Goal: Information Seeking & Learning: Learn about a topic

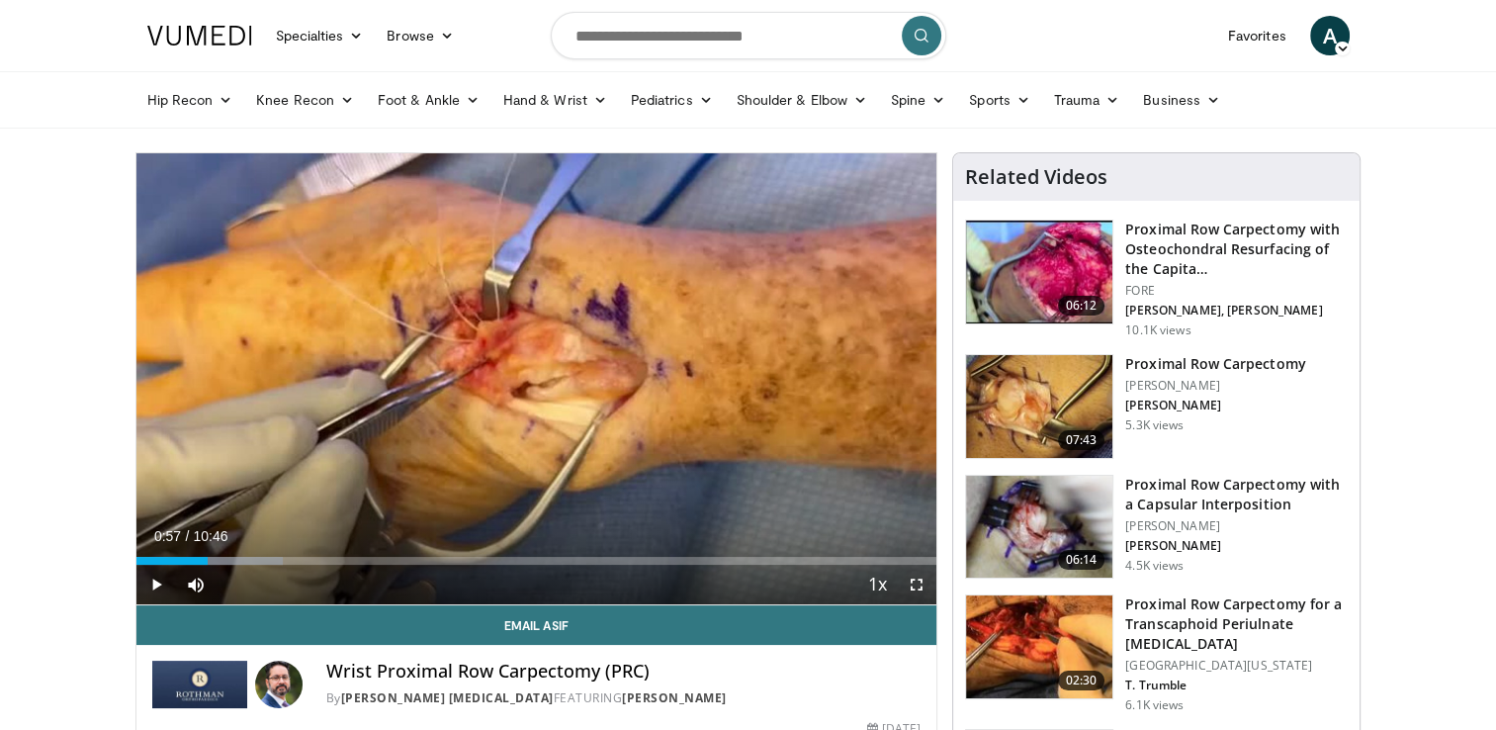
click at [155, 582] on span "Video Player" at bounding box center [156, 585] width 40 height 40
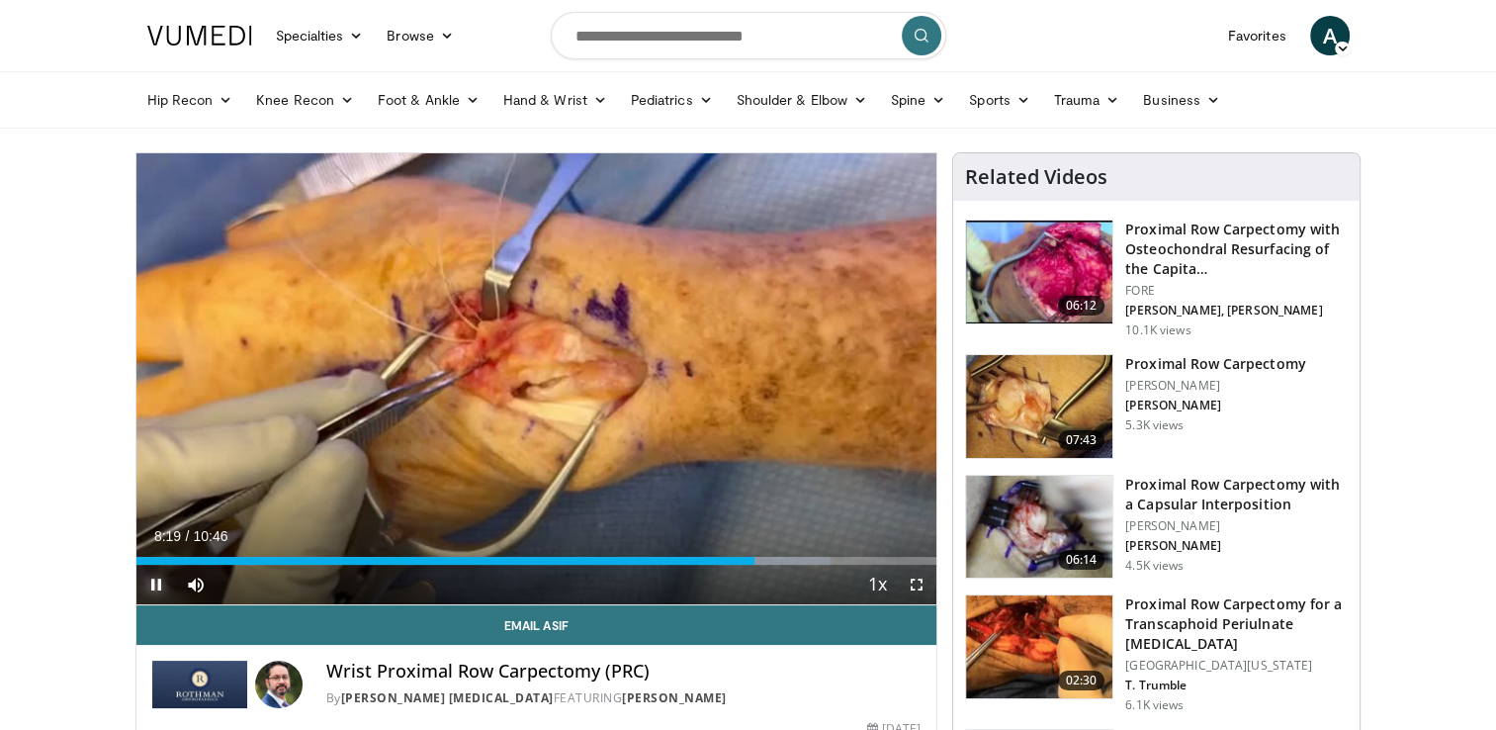
click at [154, 579] on span "Video Player" at bounding box center [156, 585] width 40 height 40
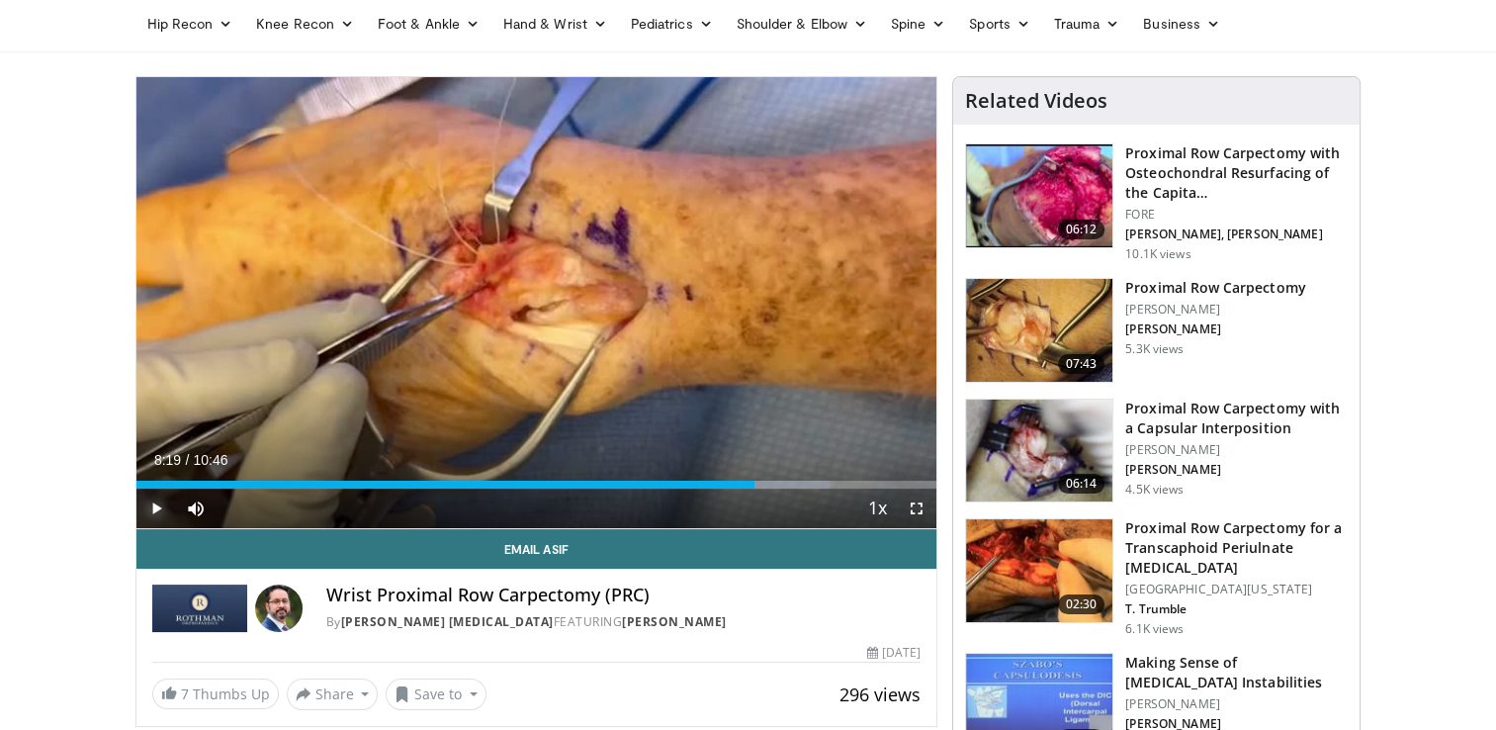
scroll to position [43, 0]
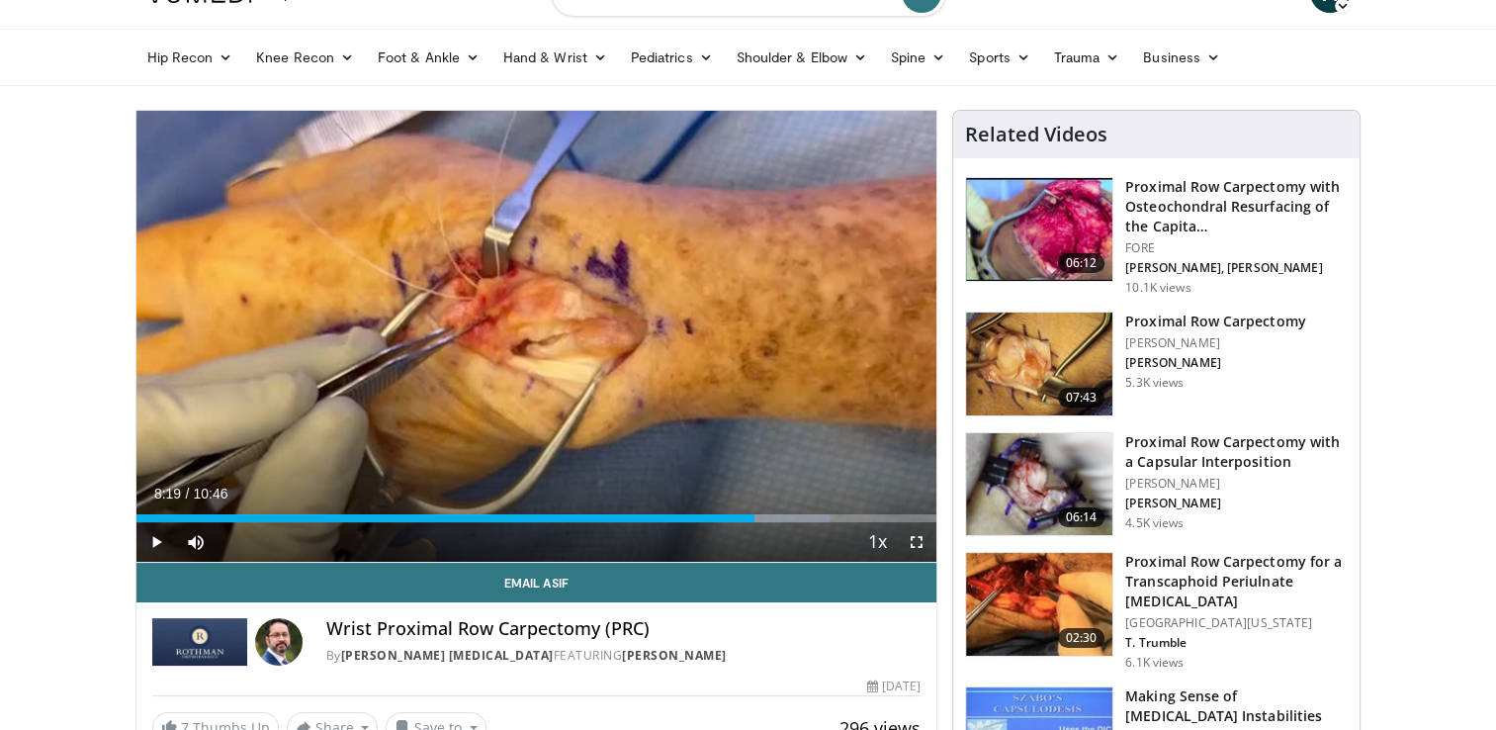
click at [1197, 318] on h3 "Proximal Row Carpectomy" at bounding box center [1215, 321] width 180 height 20
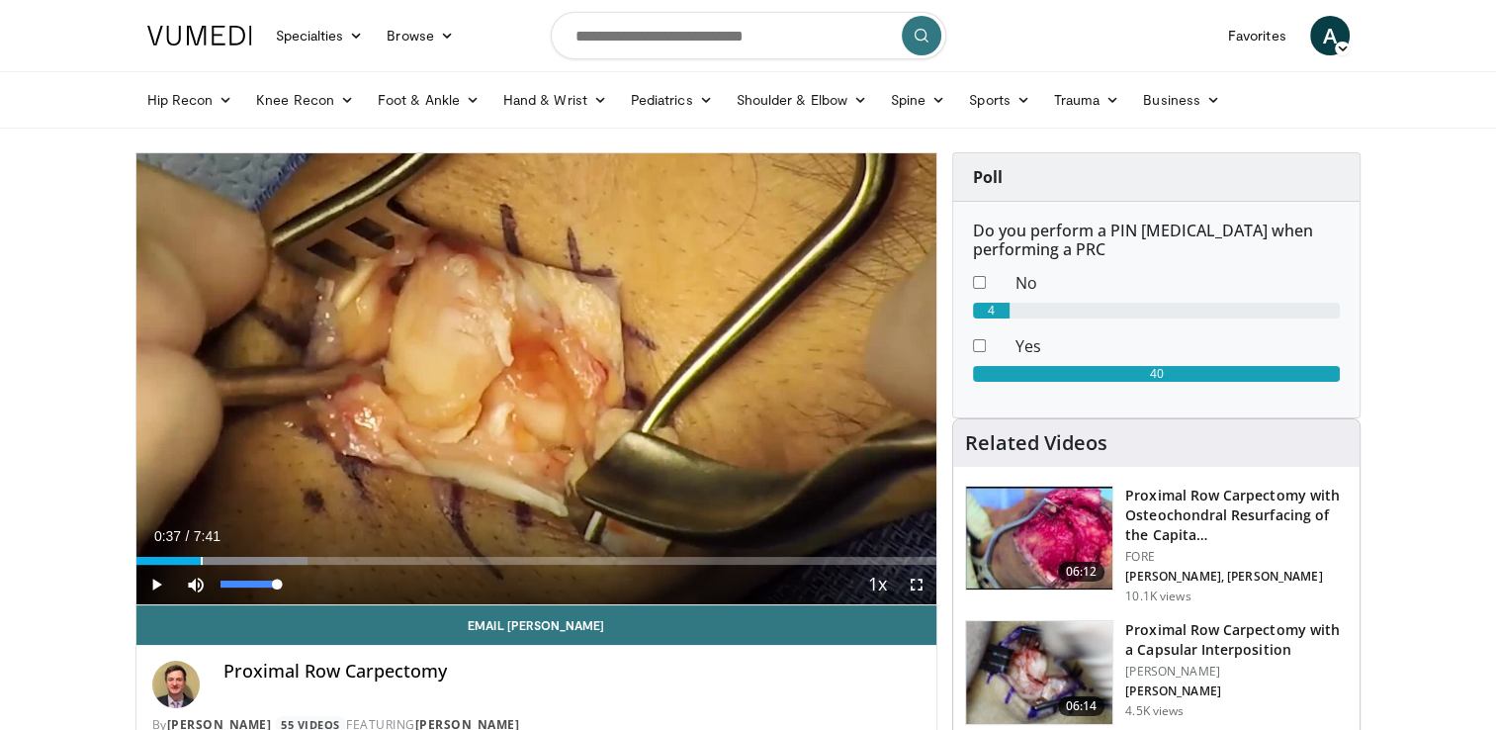
drag, startPoint x: 137, startPoint y: 557, endPoint x: 201, endPoint y: 564, distance: 63.7
click at [201, 565] on div "Current Time 0:37 / Duration 7:41 Play Skip Backward Skip Forward Mute Loaded :…" at bounding box center [536, 585] width 801 height 40
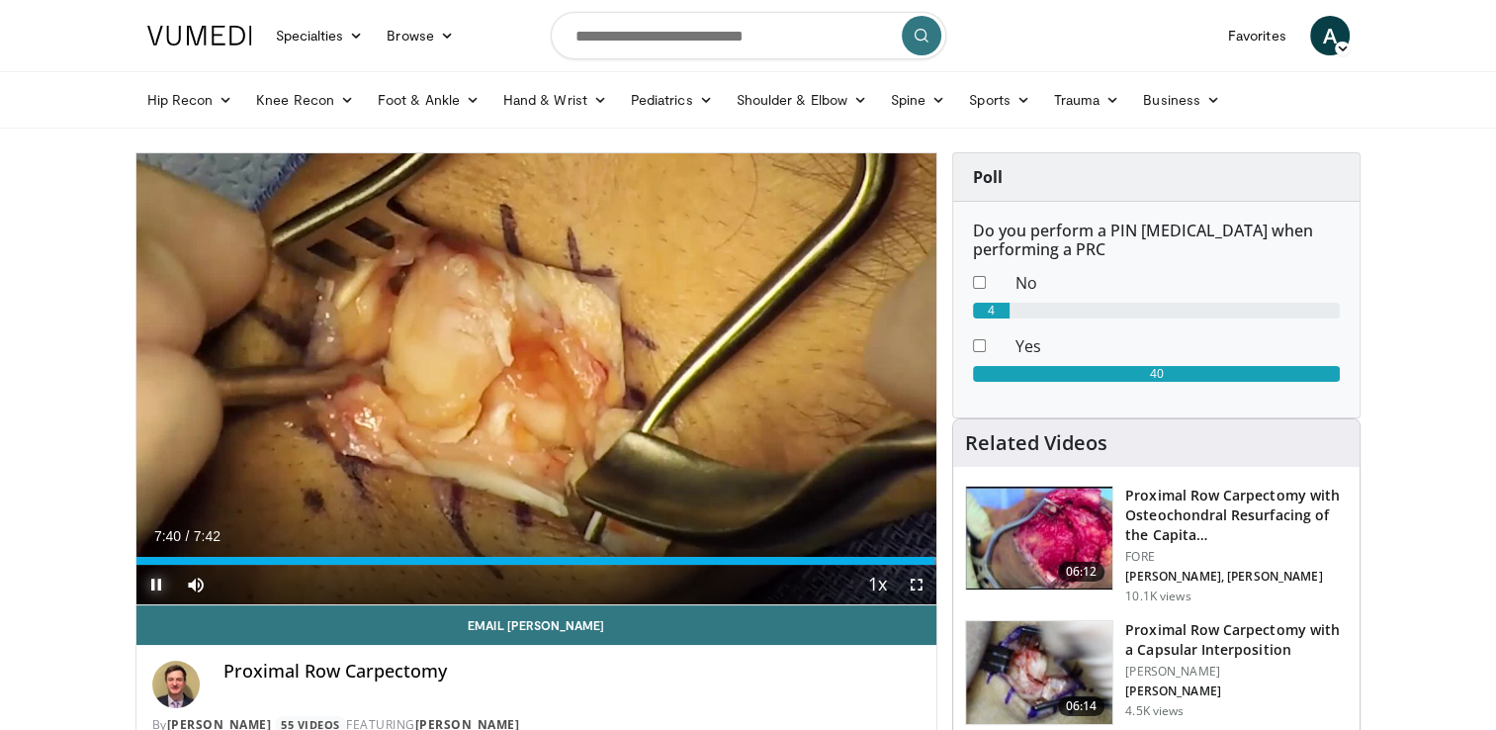
click at [155, 583] on span "Video Player" at bounding box center [156, 585] width 40 height 40
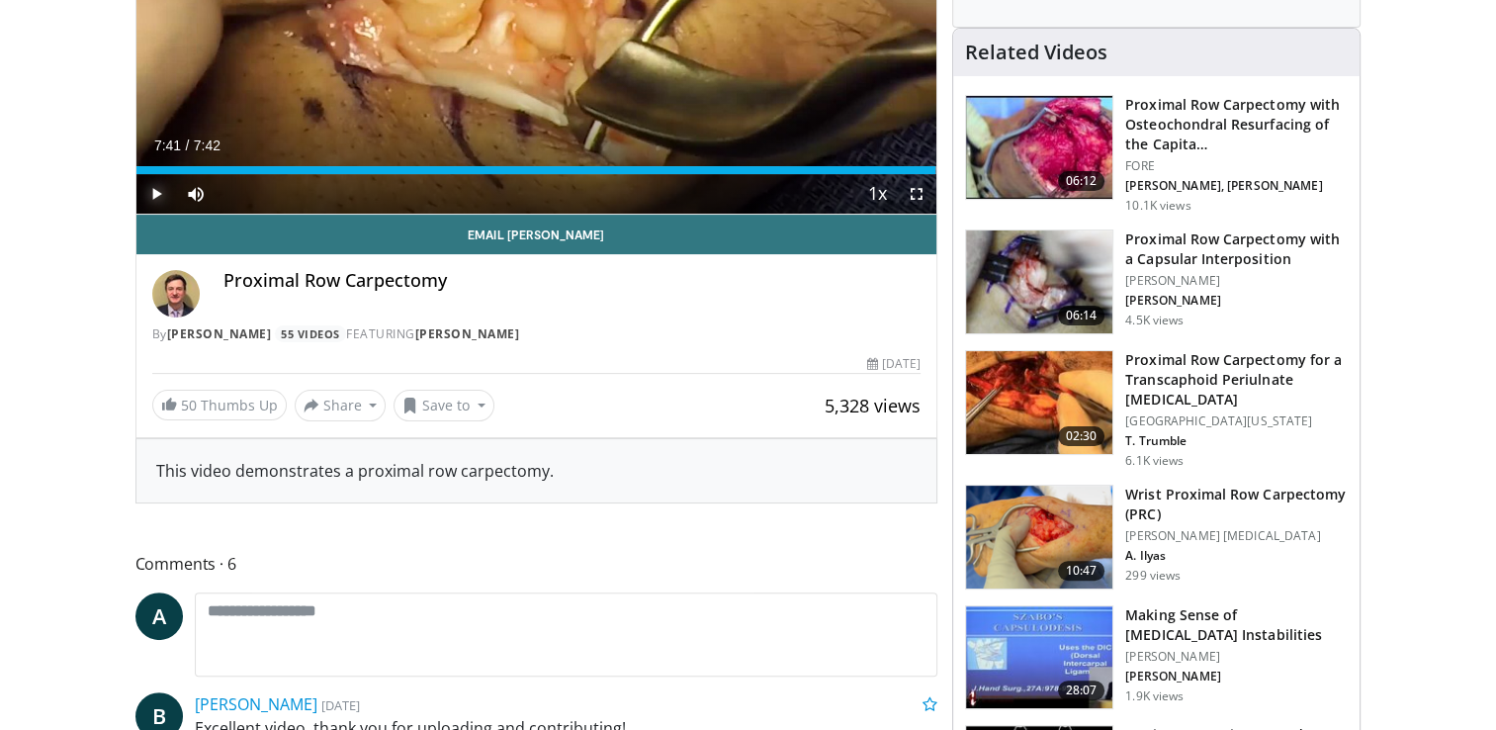
scroll to position [412, 0]
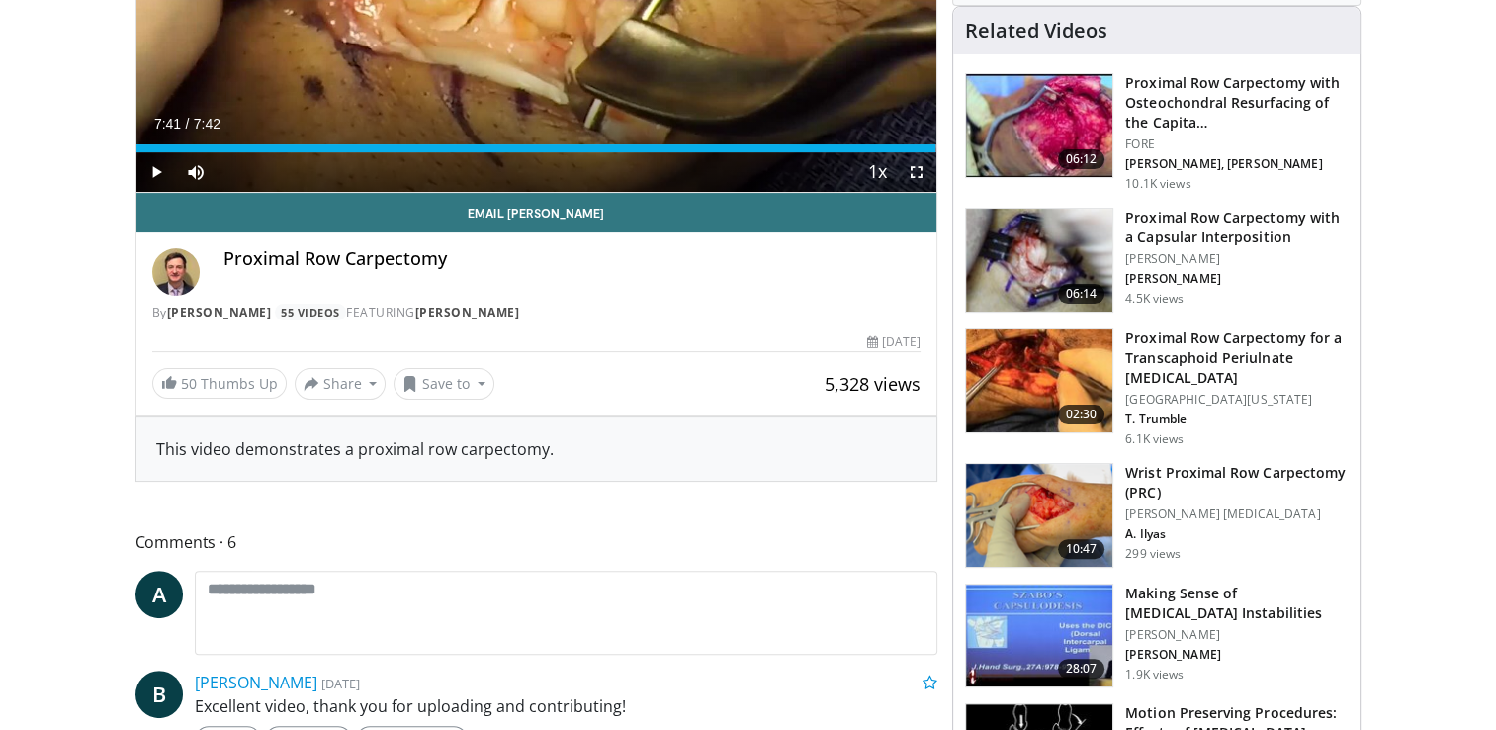
click at [1065, 241] on img at bounding box center [1039, 260] width 146 height 103
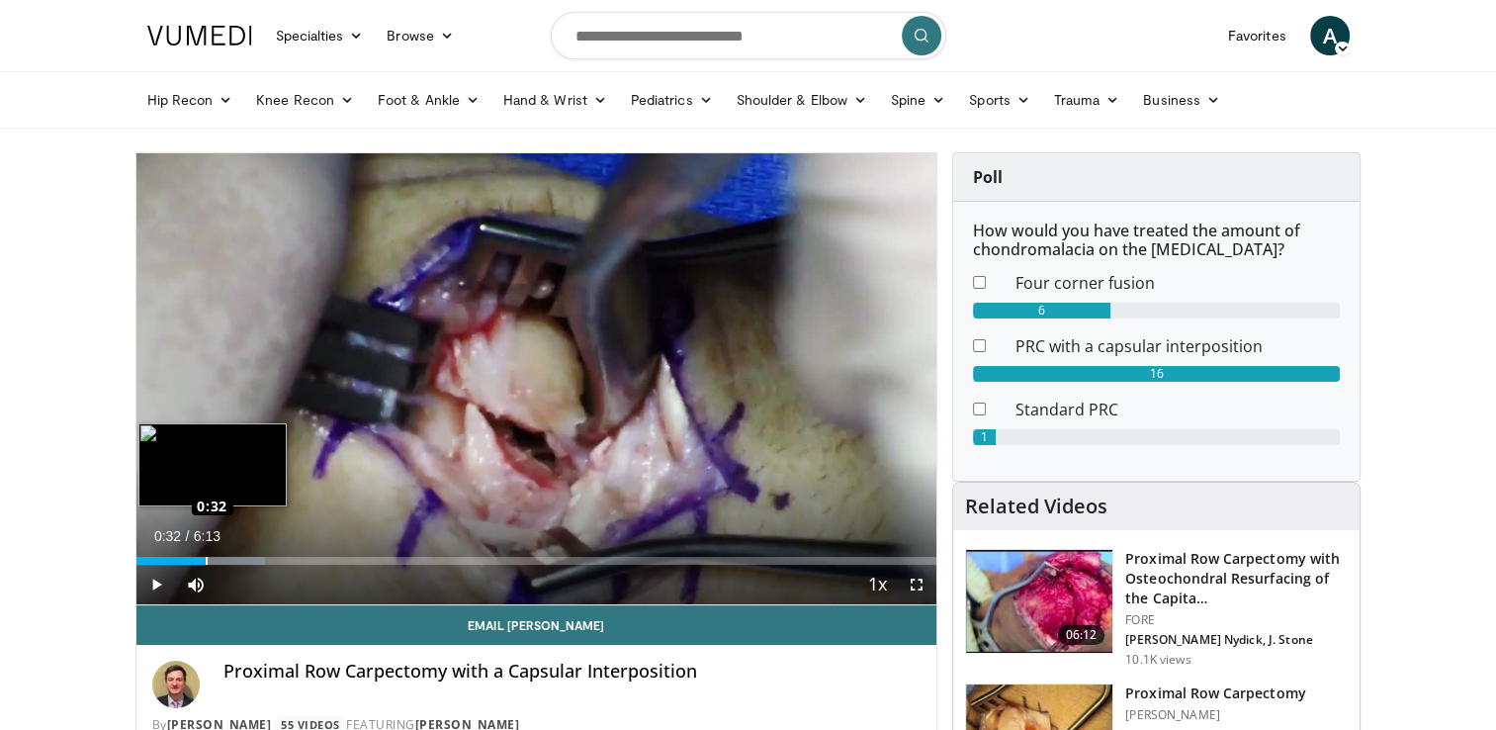
drag, startPoint x: 152, startPoint y: 558, endPoint x: 205, endPoint y: 561, distance: 52.5
click at [205, 561] on div "Loaded : 16.09% 0:31 0:32" at bounding box center [536, 561] width 801 height 8
drag, startPoint x: 214, startPoint y: 558, endPoint x: 229, endPoint y: 560, distance: 15.9
click at [229, 560] on div "Loaded : 29.21% 0:42 0:43" at bounding box center [536, 561] width 801 height 8
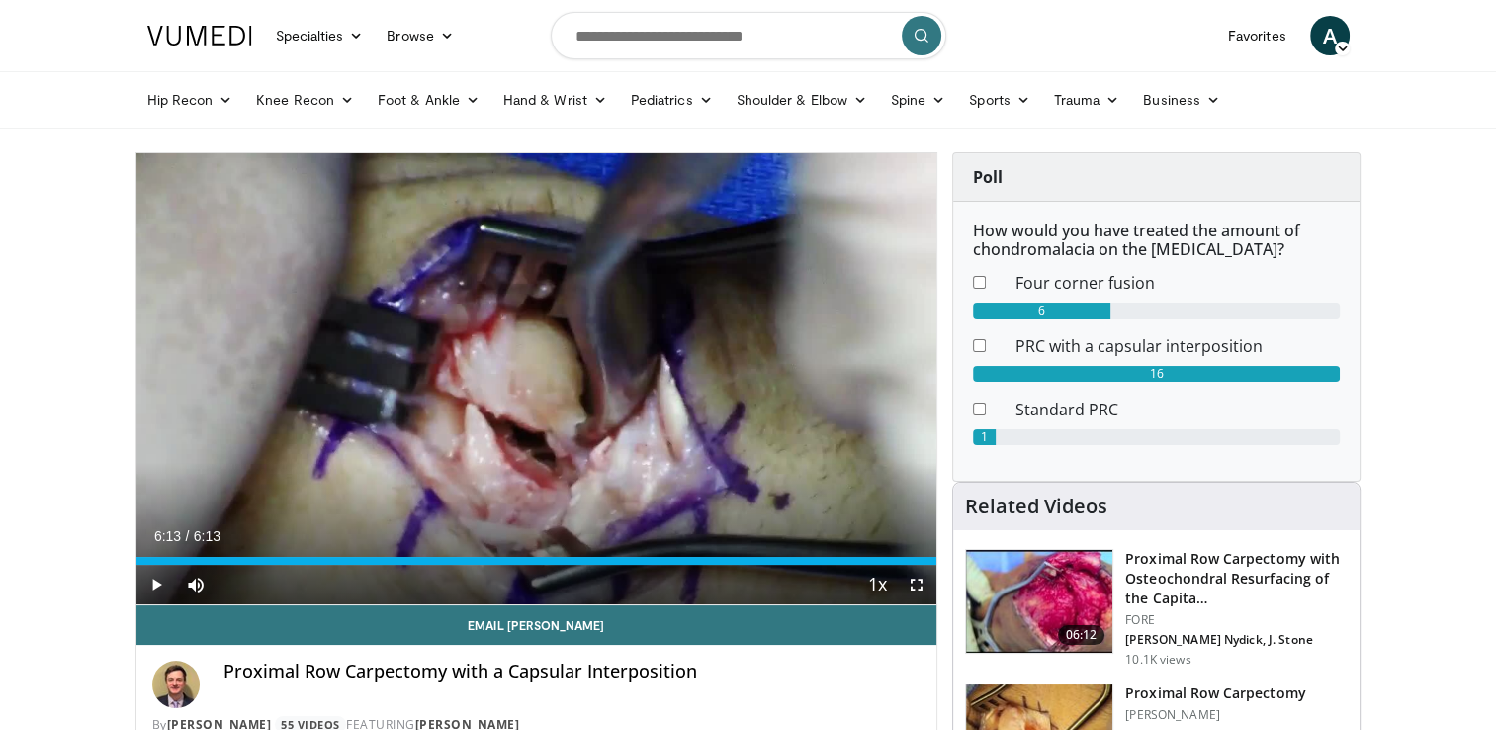
drag, startPoint x: 798, startPoint y: 558, endPoint x: 945, endPoint y: 564, distance: 147.4
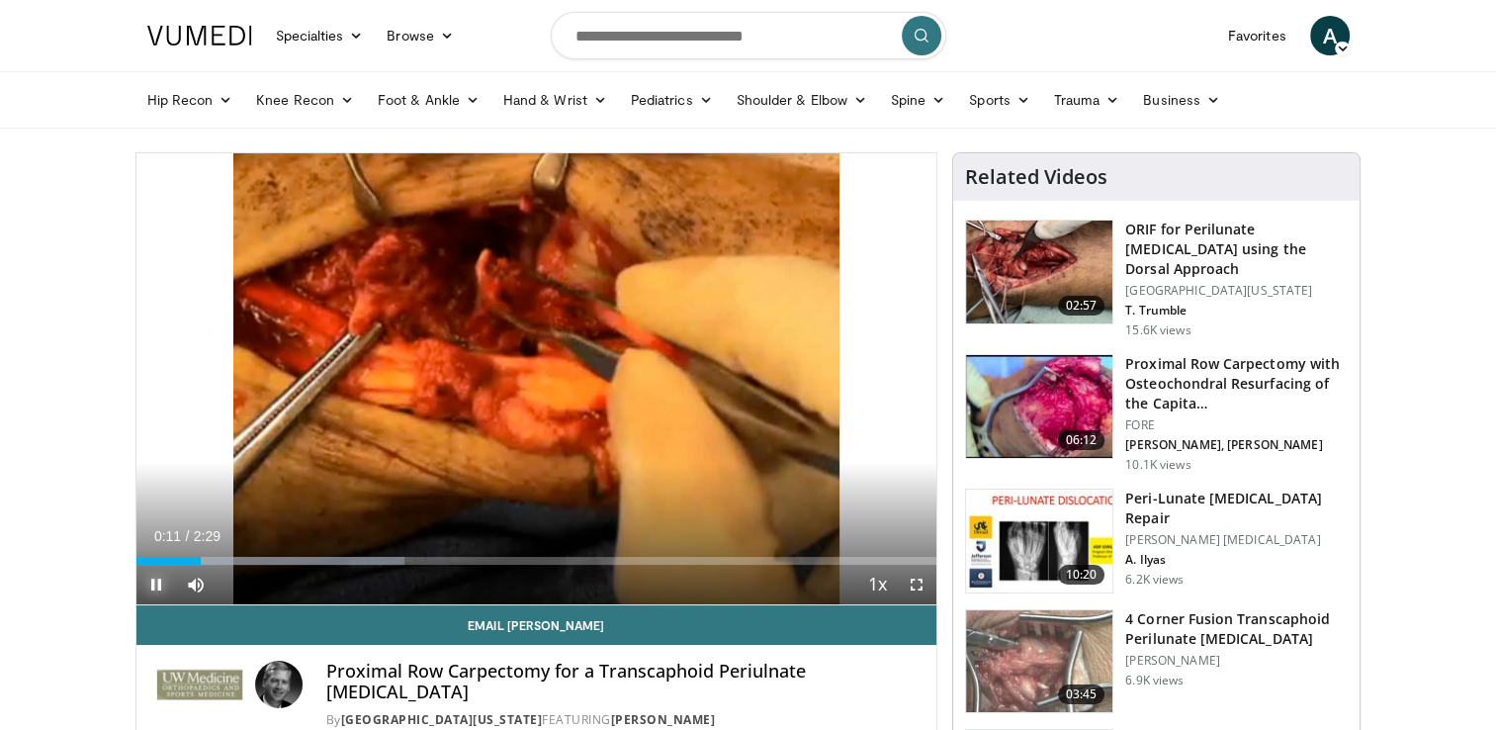
click at [158, 580] on span "Video Player" at bounding box center [156, 585] width 40 height 40
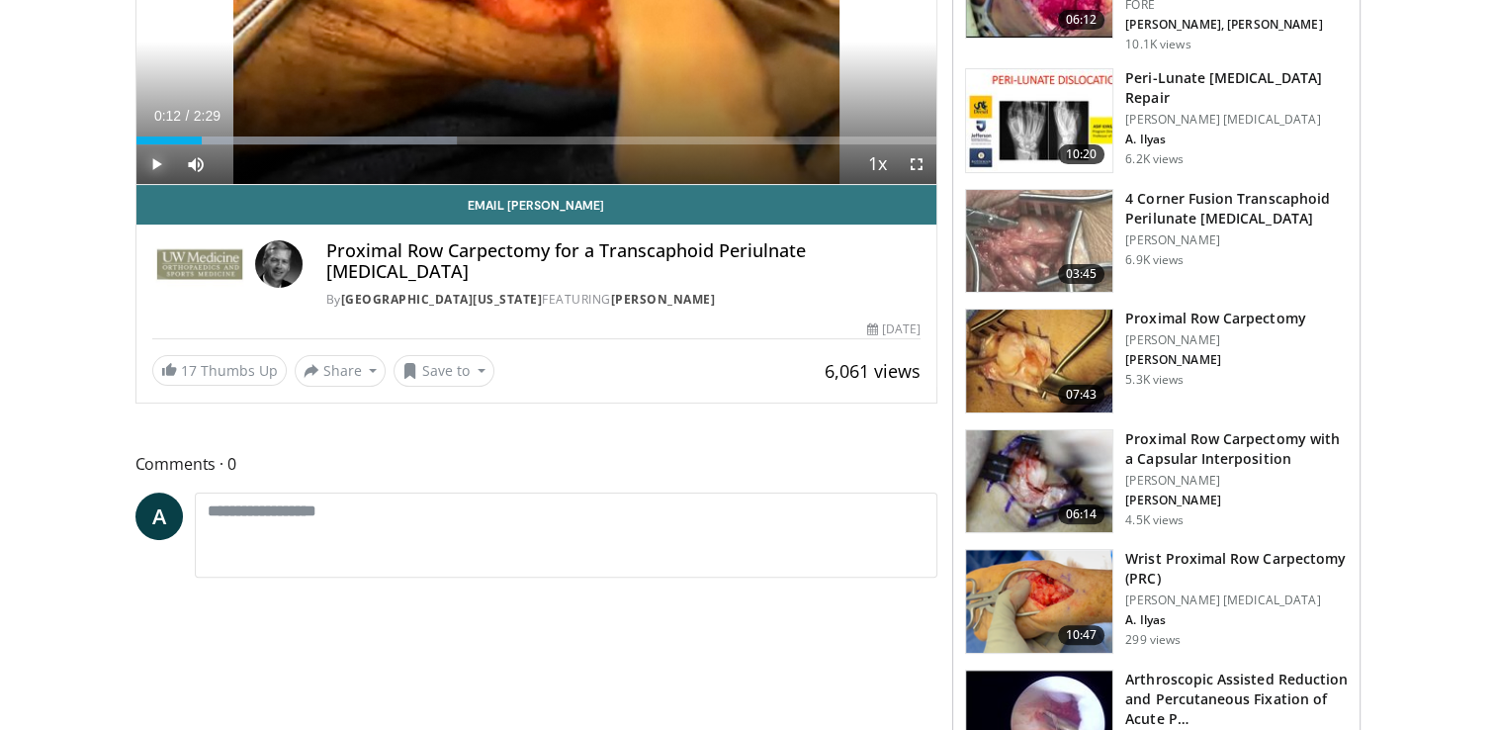
scroll to position [416, 0]
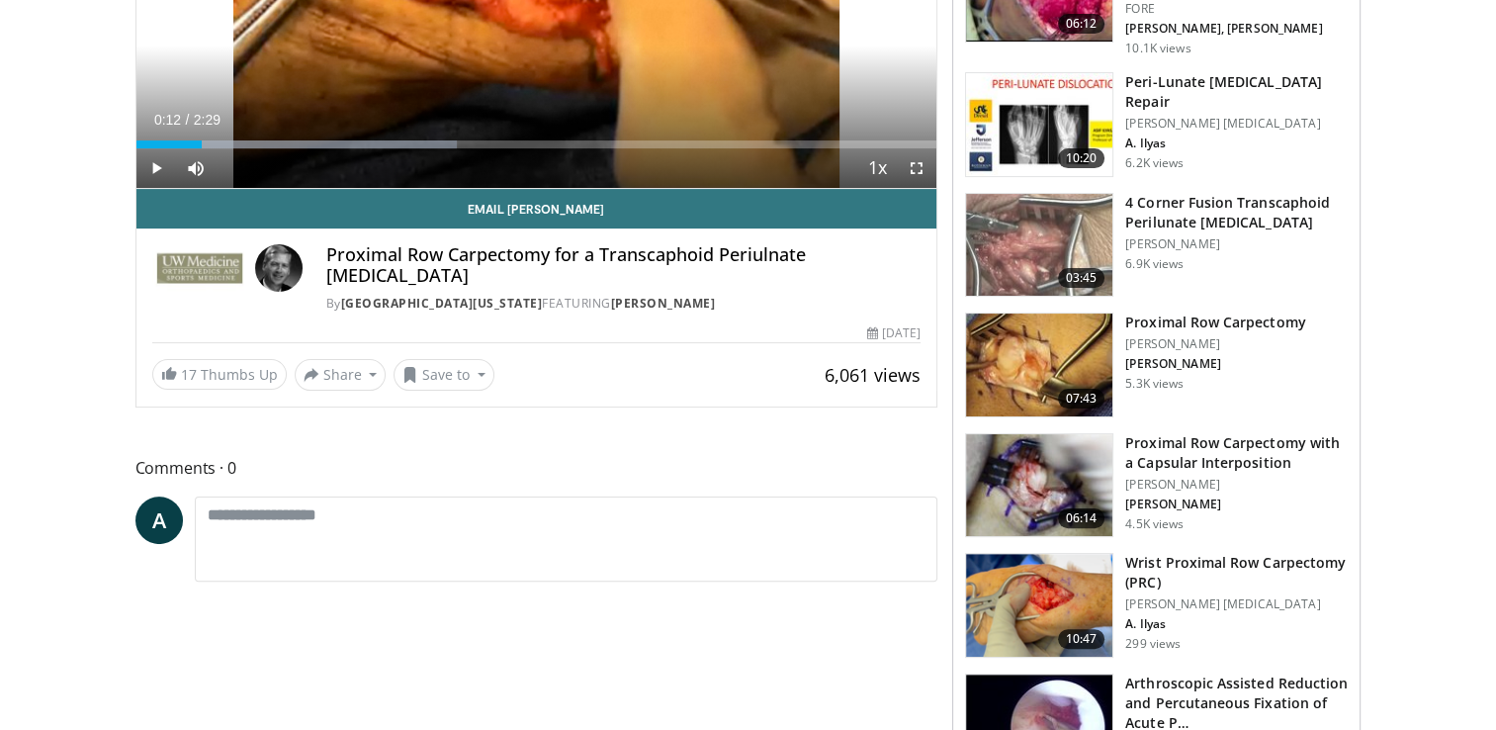
click at [1205, 554] on h3 "Wrist Proximal Row Carpectomy (PRC)" at bounding box center [1236, 573] width 222 height 40
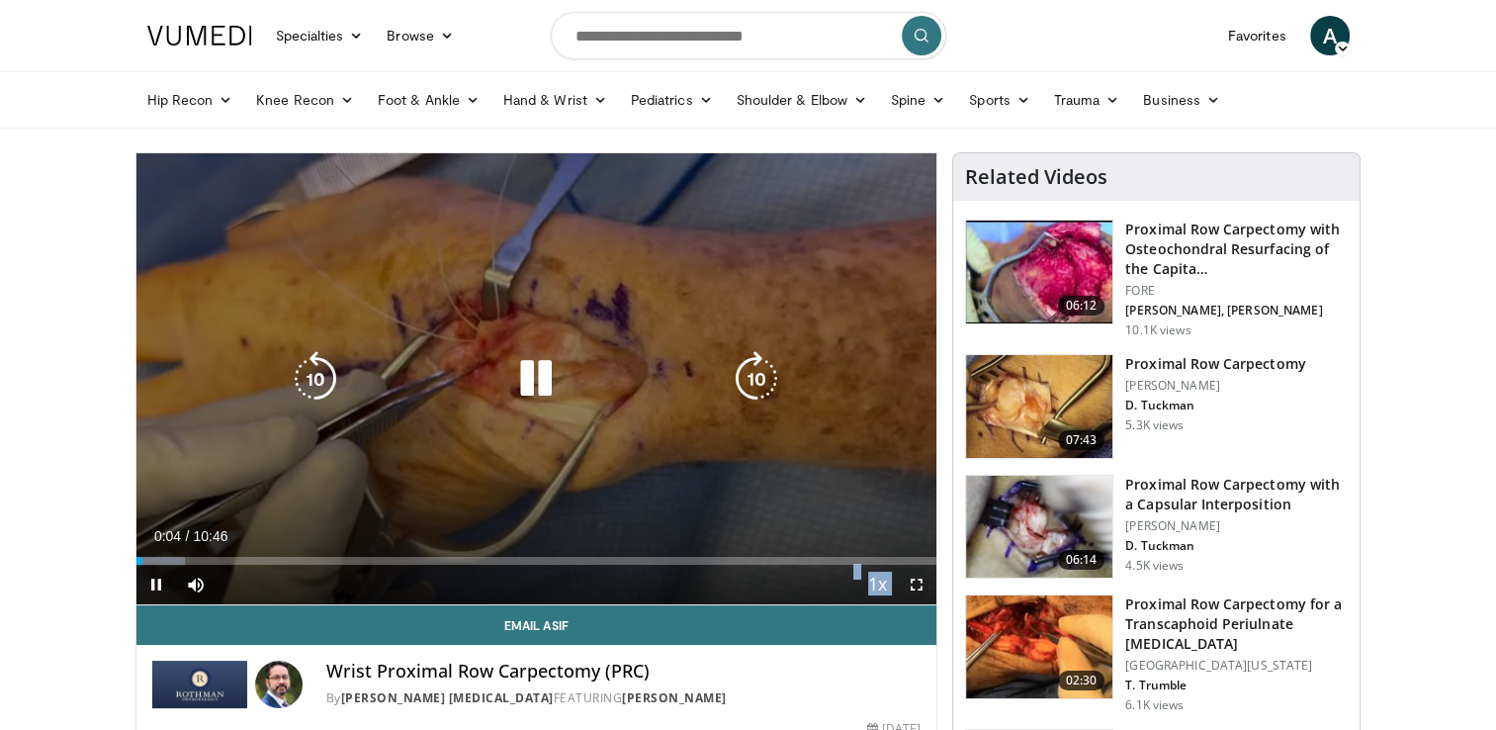
drag, startPoint x: 137, startPoint y: 557, endPoint x: 214, endPoint y: 563, distance: 76.4
click at [214, 563] on video-js "**********" at bounding box center [536, 379] width 801 height 452
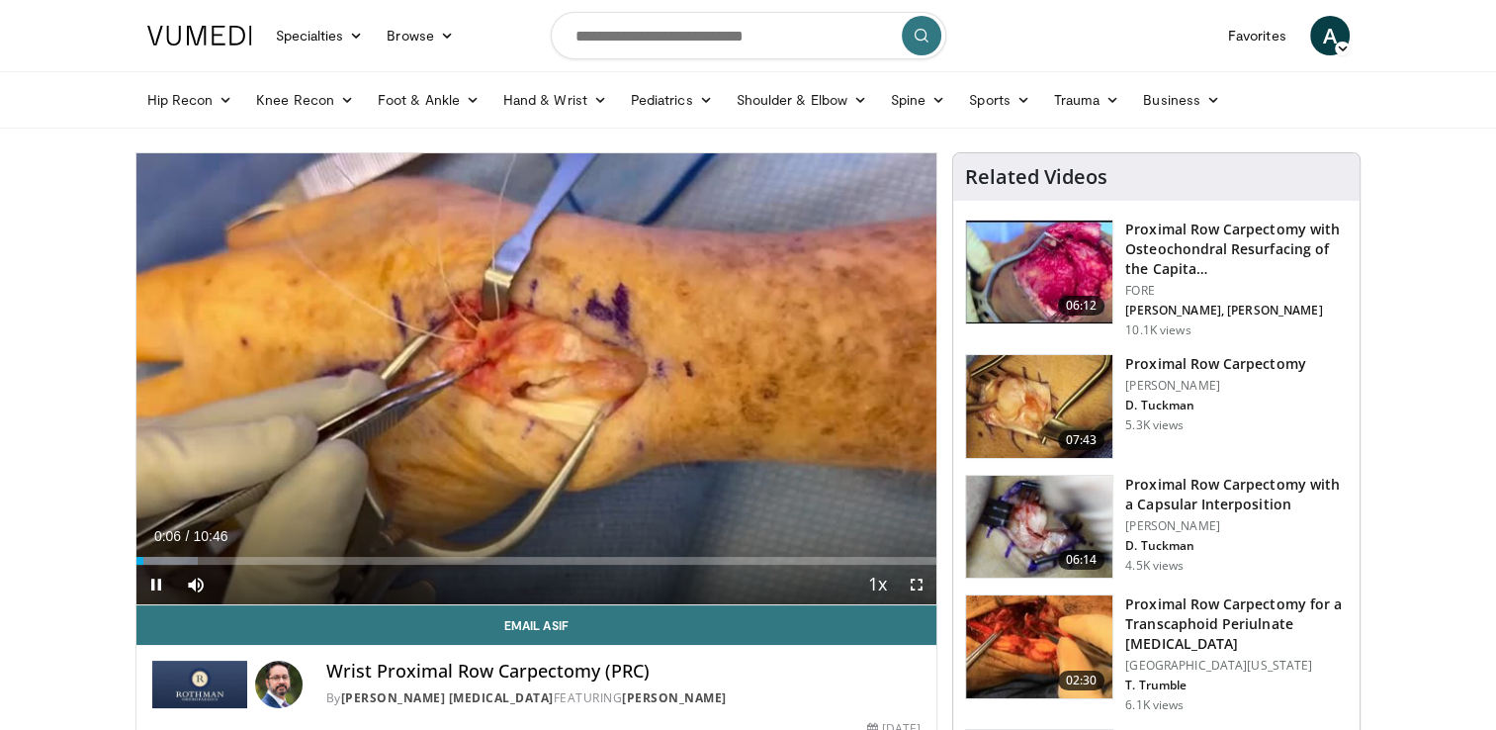
drag, startPoint x: 214, startPoint y: 563, endPoint x: 166, endPoint y: 566, distance: 47.5
click at [166, 566] on video-js "**********" at bounding box center [536, 379] width 801 height 452
drag, startPoint x: 142, startPoint y: 560, endPoint x: 212, endPoint y: 566, distance: 69.5
click at [212, 566] on div "Current Time 1:01 / Duration 10:46 Play Skip Backward Skip Forward Mute 2% Load…" at bounding box center [536, 585] width 801 height 40
click at [154, 582] on span "Video Player" at bounding box center [156, 585] width 40 height 40
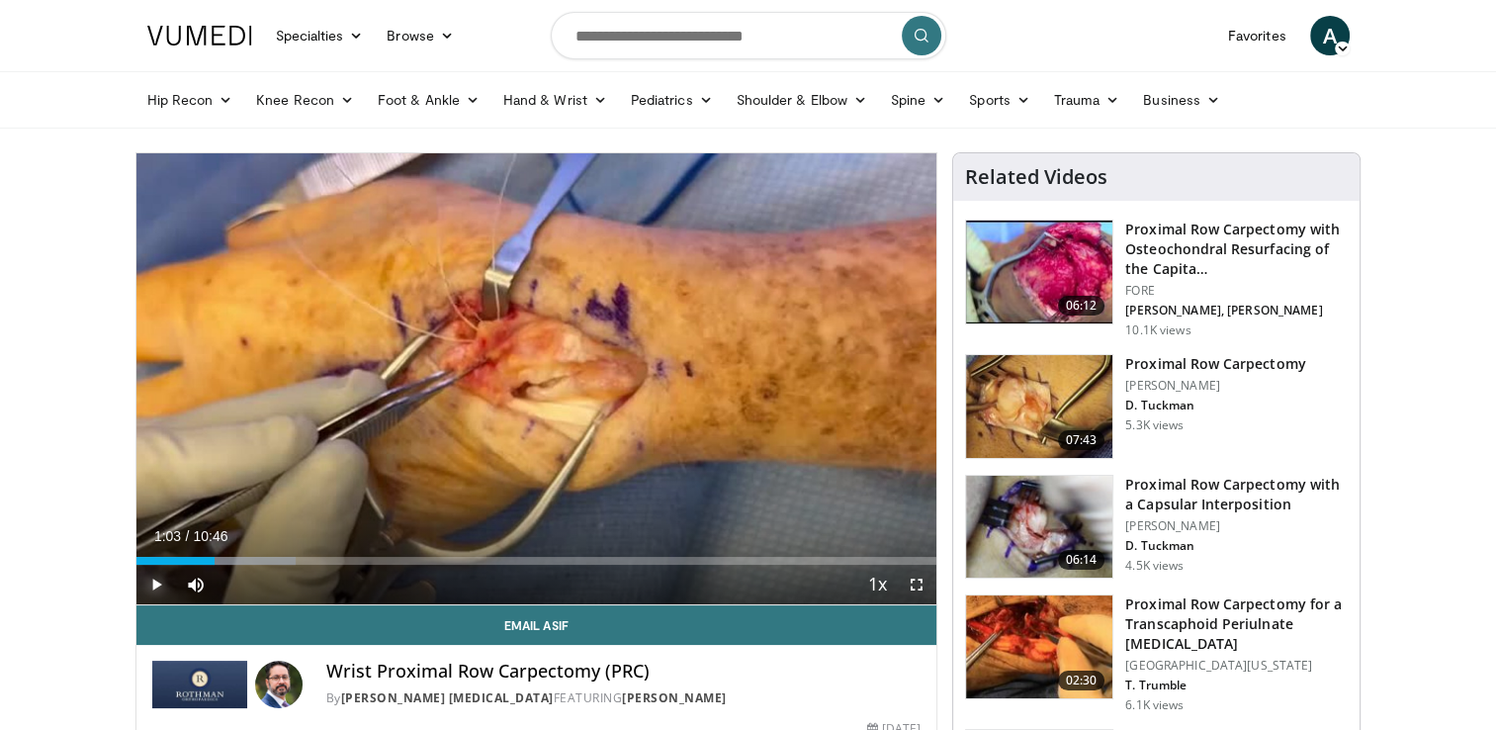
click at [150, 586] on span "Video Player" at bounding box center [156, 585] width 40 height 40
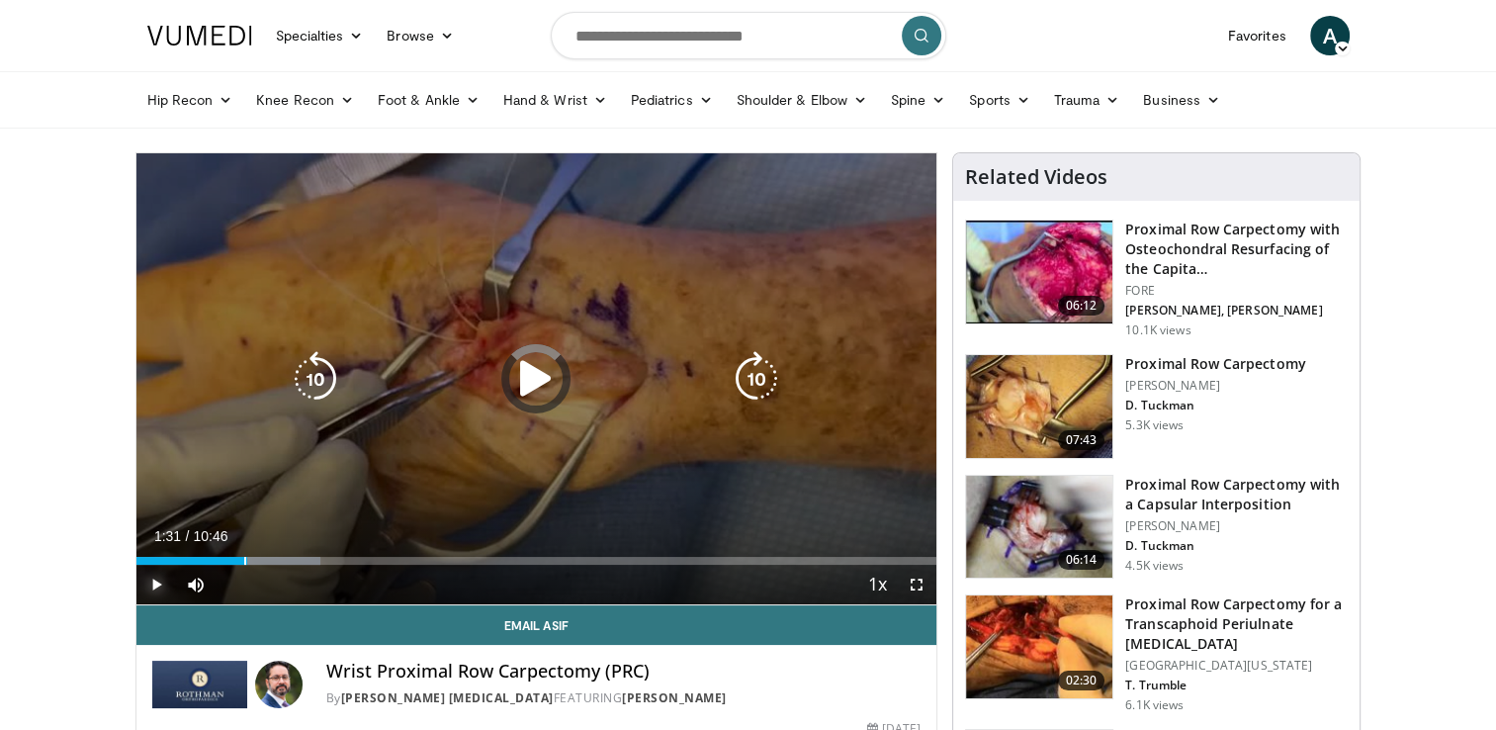
drag, startPoint x: 219, startPoint y: 560, endPoint x: 249, endPoint y: 565, distance: 30.1
click at [249, 565] on div "Current Time 1:31 / Duration 10:46 Play Skip Backward Skip Forward Mute 2% Load…" at bounding box center [536, 585] width 801 height 40
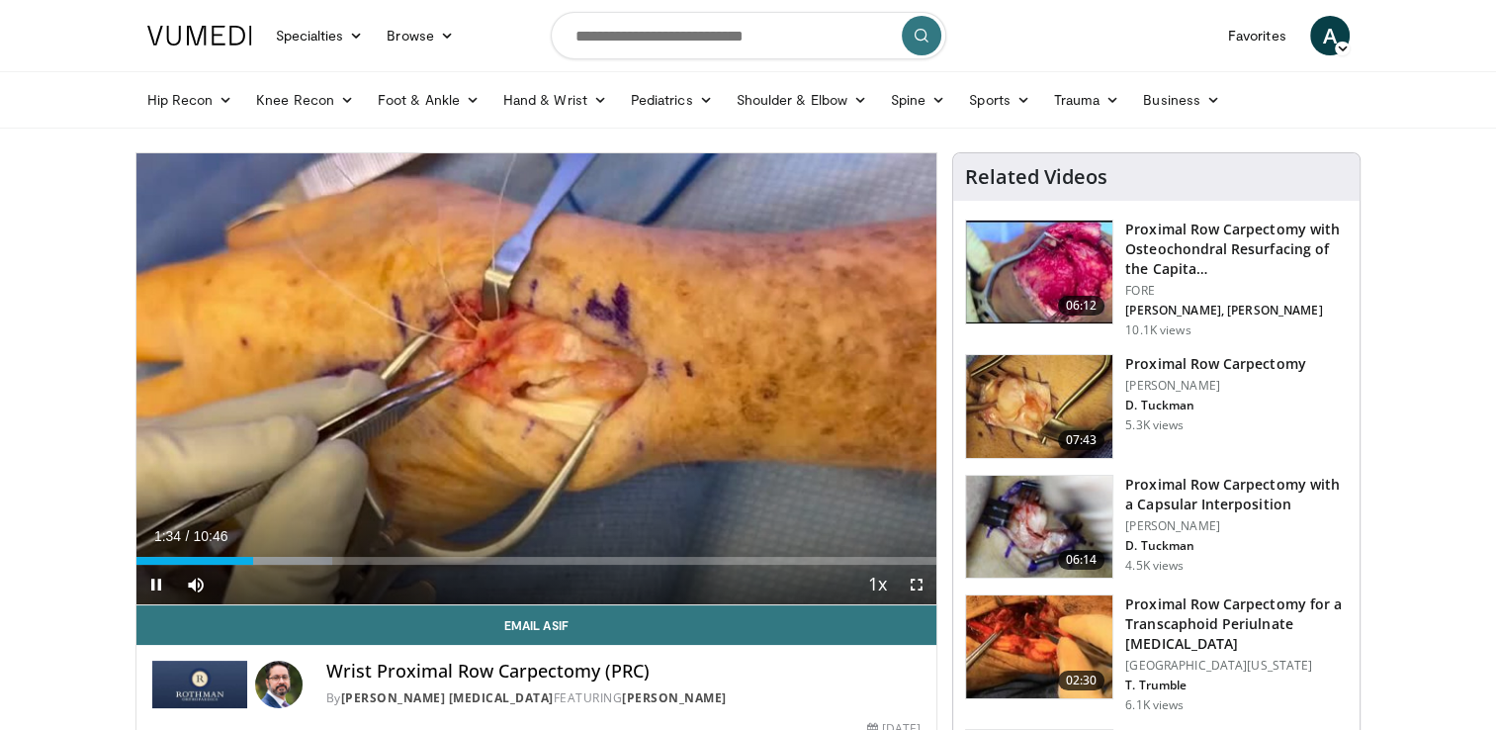
drag, startPoint x: 249, startPoint y: 565, endPoint x: 269, endPoint y: 565, distance: 19.8
click at [269, 565] on div "Current Time 1:34 / Duration 10:46 Pause Skip Backward Skip Forward Mute 2% Loa…" at bounding box center [536, 585] width 801 height 40
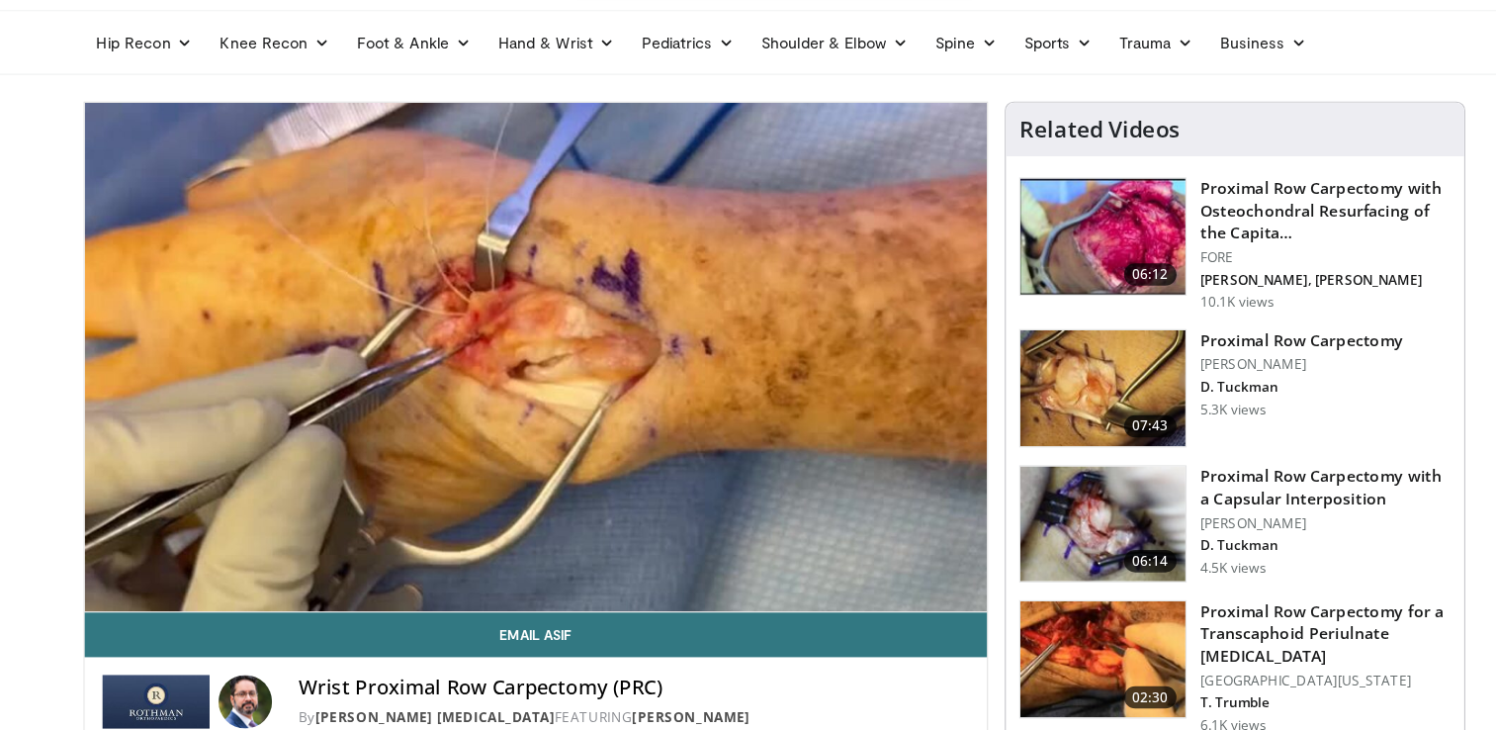
scroll to position [8, 0]
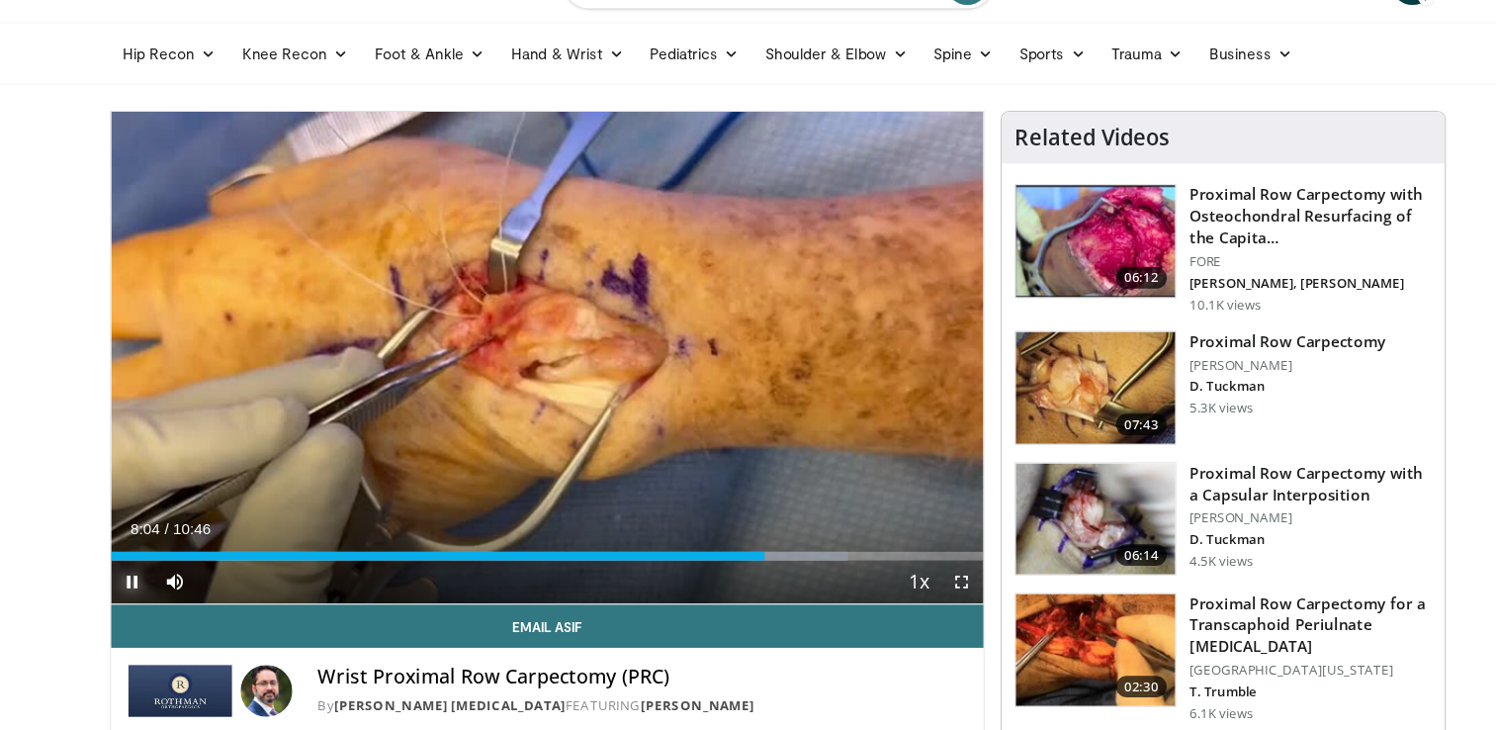
click at [157, 573] on span "Video Player" at bounding box center [156, 577] width 40 height 40
